Goal: Obtain resource: Obtain resource

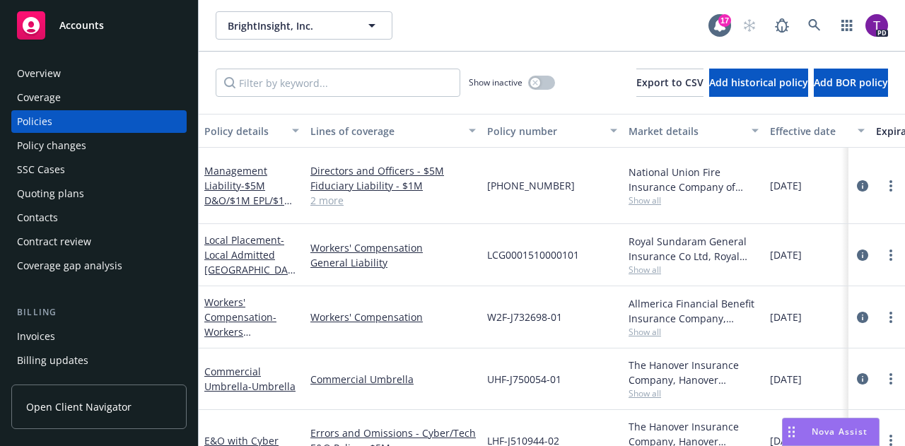
click at [143, 16] on div "Accounts" at bounding box center [99, 25] width 164 height 28
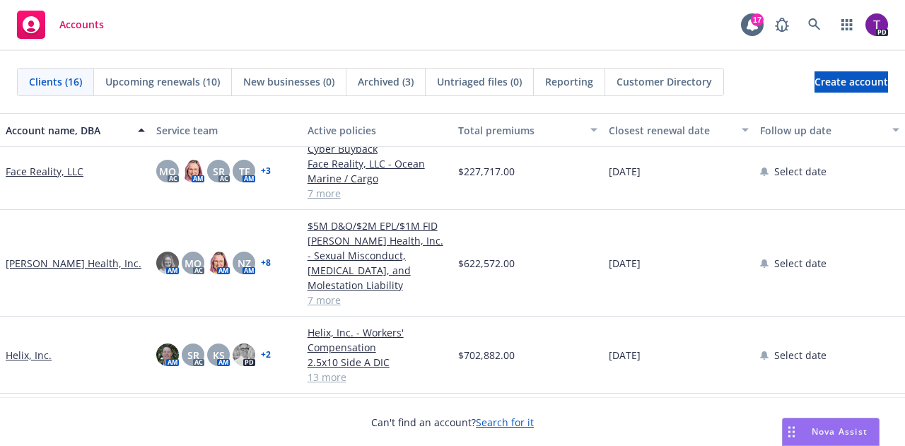
scroll to position [424, 0]
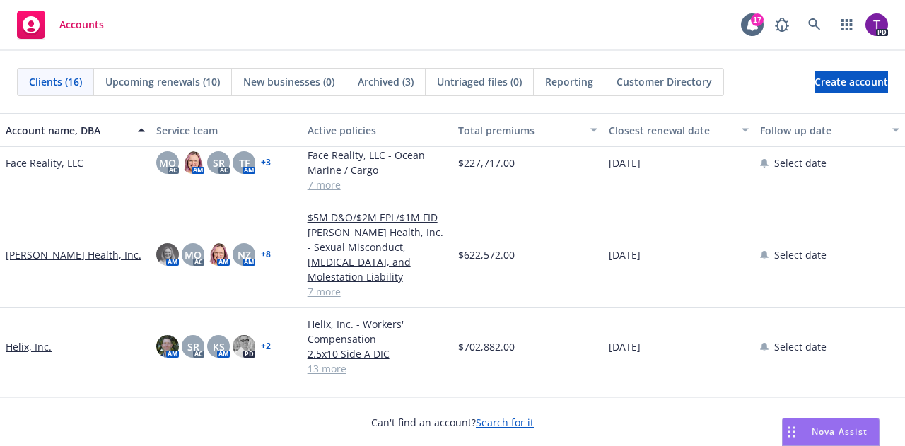
click at [55, 247] on link "[PERSON_NAME] Health, Inc." at bounding box center [74, 254] width 136 height 15
click at [54, 247] on link "[PERSON_NAME] Health, Inc." at bounding box center [74, 254] width 136 height 15
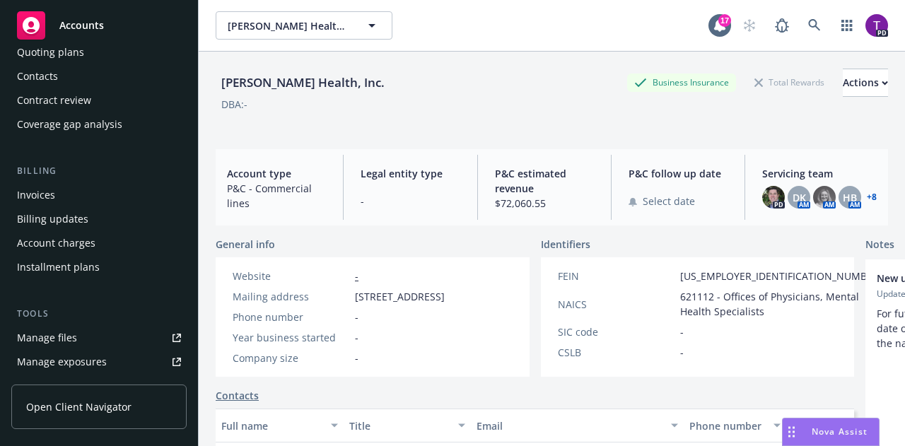
scroll to position [212, 0]
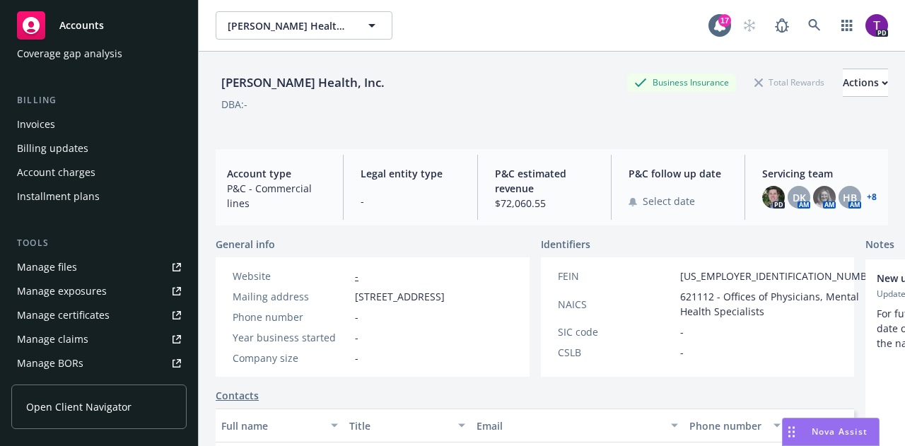
click at [66, 270] on div "Manage files" at bounding box center [47, 267] width 60 height 23
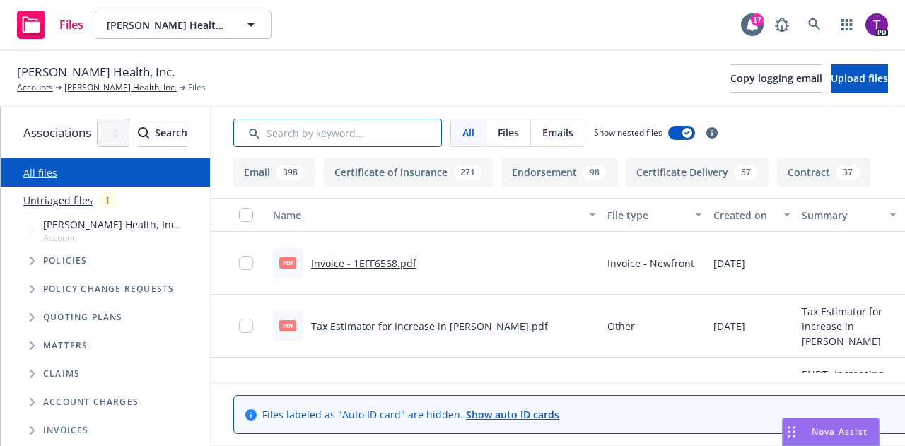
click at [375, 131] on input "Search by keyword..." at bounding box center [337, 133] width 209 height 28
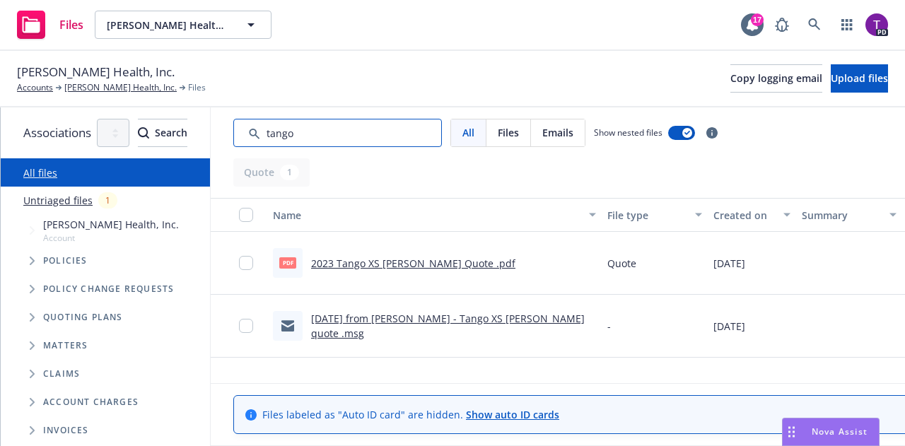
type input "tango"
click at [435, 326] on link "[DATE] from [PERSON_NAME] - Tango XS [PERSON_NAME] quote .msg" at bounding box center [448, 326] width 274 height 28
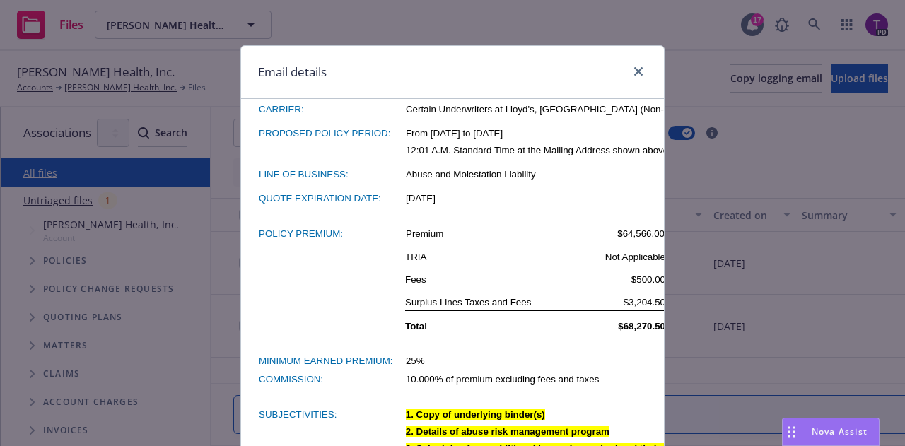
scroll to position [707, 0]
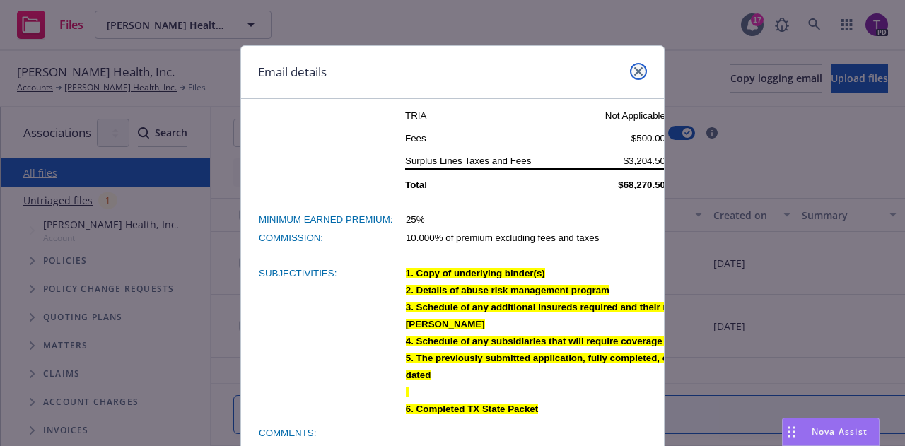
click at [634, 70] on icon "close" at bounding box center [638, 71] width 8 height 8
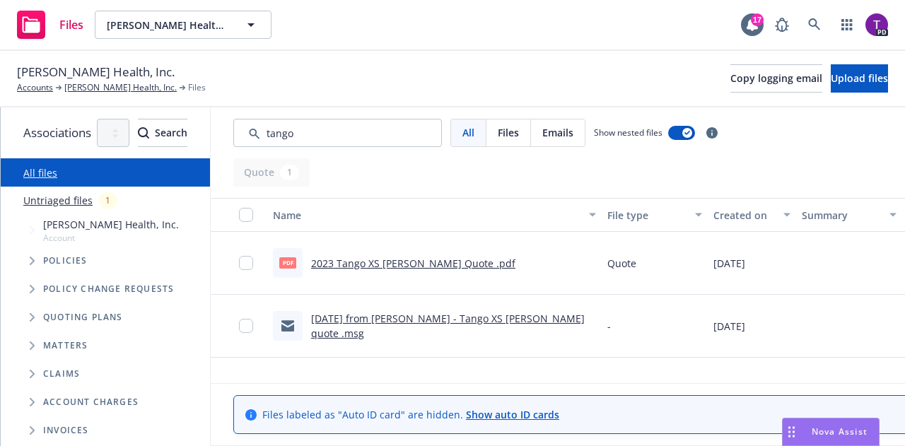
click at [423, 268] on link "2023 Tango XS [PERSON_NAME] Quote .pdf" at bounding box center [413, 263] width 204 height 13
